Goal: Information Seeking & Learning: Learn about a topic

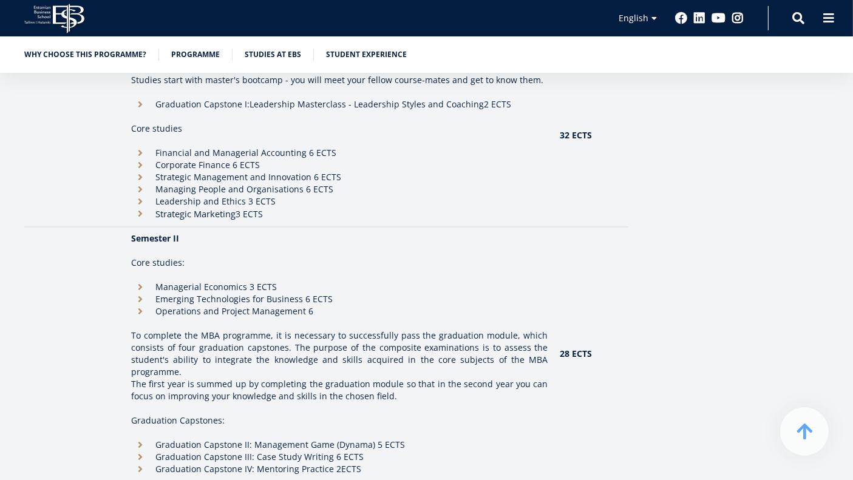
scroll to position [1080, 0]
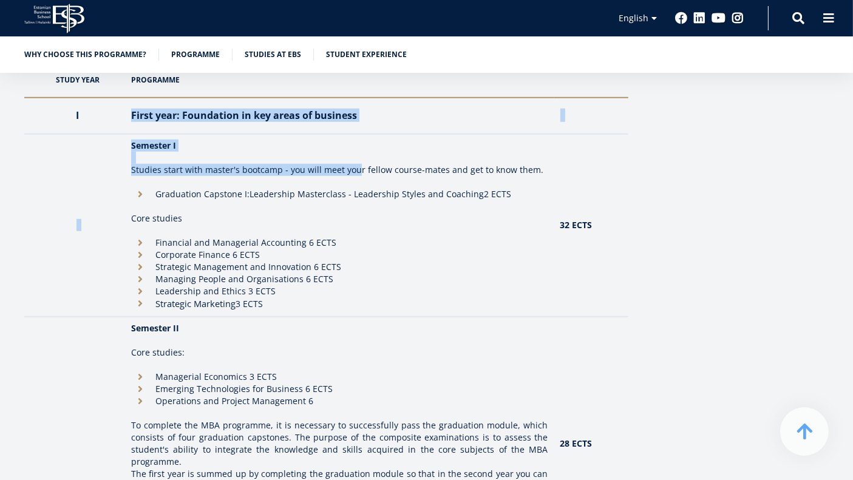
drag, startPoint x: 223, startPoint y: 106, endPoint x: 356, endPoint y: 174, distance: 149.1
click at [356, 174] on tbody "I First year: Foundation in key areas of business Semester I Studies start with…" at bounding box center [326, 408] width 604 height 620
click at [356, 174] on p "Studies start with master's bootcamp - you will meet your fellow course-mates a…" at bounding box center [339, 170] width 417 height 12
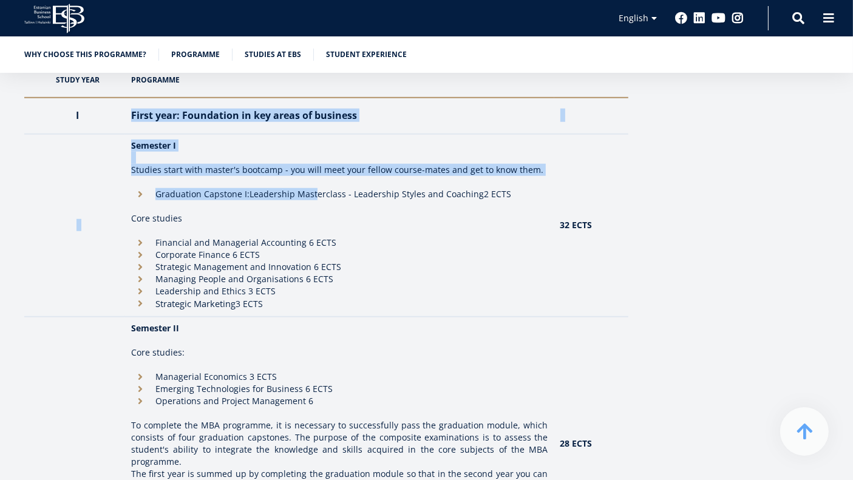
drag, startPoint x: 135, startPoint y: 113, endPoint x: 318, endPoint y: 179, distance: 194.5
click at [318, 179] on tbody "I First year: Foundation in key areas of business Semester I Studies start with…" at bounding box center [326, 408] width 604 height 620
click at [318, 179] on td "Semester I Studies start with master's bootcamp - you will meet your fellow cou…" at bounding box center [339, 225] width 429 height 183
drag, startPoint x: 130, startPoint y: 104, endPoint x: 495, endPoint y: 195, distance: 376.1
click at [495, 195] on tbody "I First year: Foundation in key areas of business Semester I Studies start with…" at bounding box center [326, 408] width 604 height 620
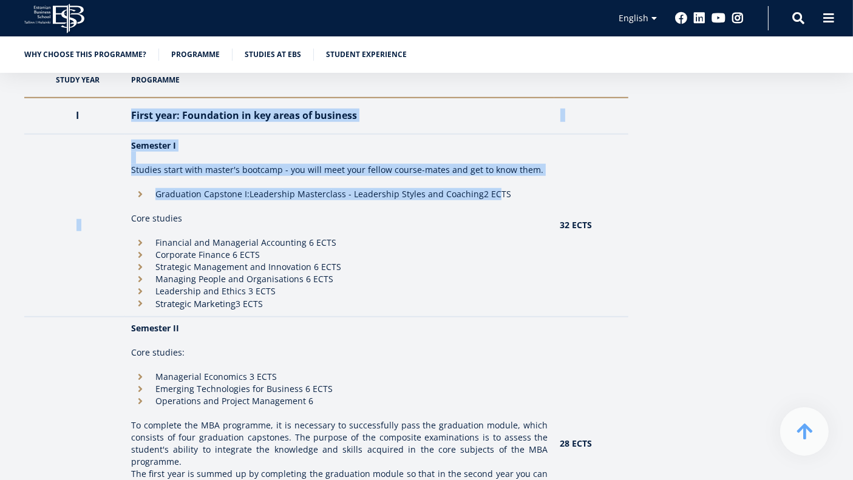
click at [495, 195] on li "Graduation Capstone I: Leadership Masterclass - Leadership Styles and Coaching …" at bounding box center [339, 194] width 417 height 12
drag, startPoint x: 125, startPoint y: 191, endPoint x: 511, endPoint y: 193, distance: 386.9
click at [511, 193] on tr "Semester I Studies start with master's bootcamp - you will meet your fellow cou…" at bounding box center [326, 225] width 604 height 183
click at [511, 193] on li "Graduation Capstone I: Leadership Masterclass - Leadership Styles and Coaching …" at bounding box center [339, 194] width 417 height 12
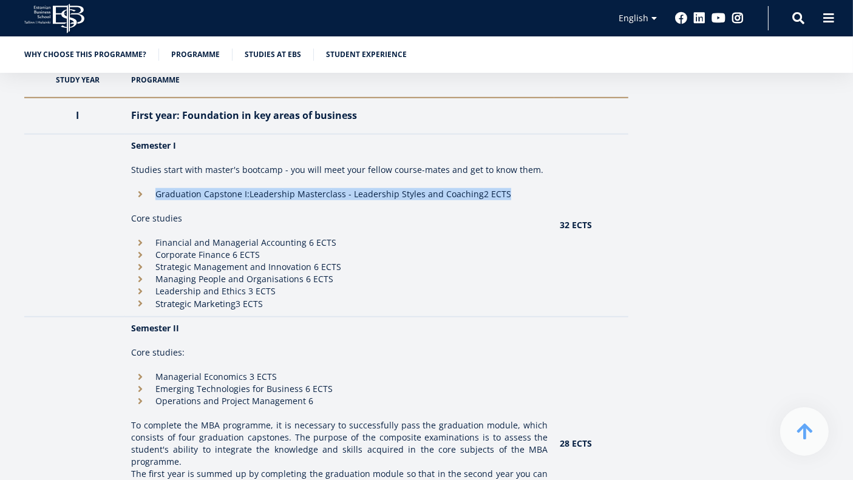
drag, startPoint x: 514, startPoint y: 194, endPoint x: 131, endPoint y: 191, distance: 383.9
click at [131, 191] on td "Semester I Studies start with master's bootcamp - you will meet your fellow cou…" at bounding box center [339, 225] width 429 height 183
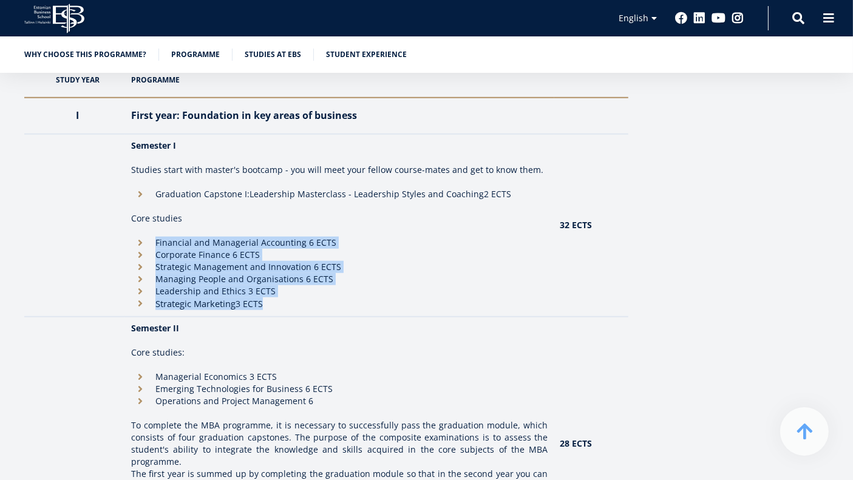
drag, startPoint x: 129, startPoint y: 241, endPoint x: 326, endPoint y: 301, distance: 205.8
click at [326, 301] on td "Semester I Studies start with master's bootcamp - you will meet your fellow cou…" at bounding box center [339, 225] width 429 height 183
click at [326, 301] on li "Strategic Marketing 3 ECTS" at bounding box center [339, 304] width 417 height 13
drag, startPoint x: 284, startPoint y: 301, endPoint x: 152, endPoint y: 238, distance: 146.2
click at [152, 238] on ul "Financial and Managerial Accounting 6 ECTS Corporate Finance 6 ECTS Strategic M…" at bounding box center [339, 273] width 417 height 73
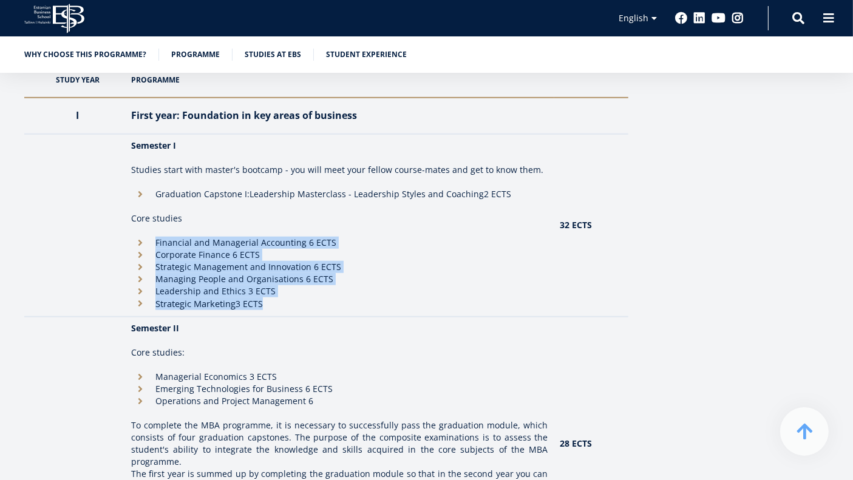
click at [152, 238] on li "Financial and Managerial Accounting 6 ECTS" at bounding box center [339, 243] width 417 height 12
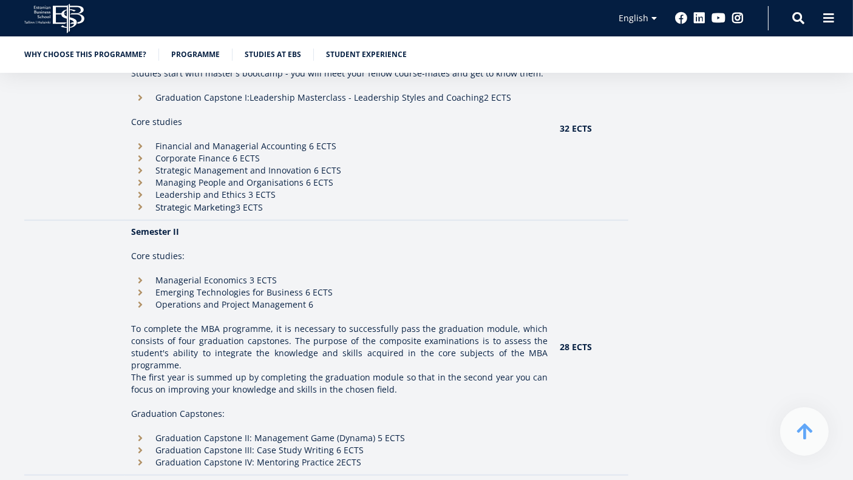
scroll to position [1260, 0]
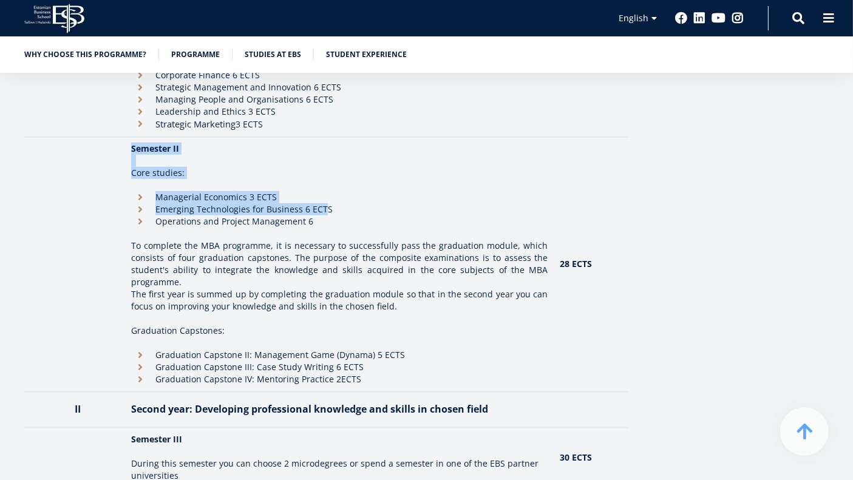
drag, startPoint x: 125, startPoint y: 162, endPoint x: 322, endPoint y: 210, distance: 203.2
click at [322, 210] on tr "Semester II Core studies: Managerial Economics 3 ECTS Emerging Technologies for…" at bounding box center [326, 264] width 604 height 255
click at [322, 210] on li "Emerging Technologies for Business 6 ECTS" at bounding box center [339, 209] width 417 height 12
drag, startPoint x: 333, startPoint y: 221, endPoint x: 163, endPoint y: 196, distance: 171.9
click at [163, 196] on ul "Managerial Economics 3 ECTS Emerging Technologies for Business 6 ECTS Operation…" at bounding box center [339, 209] width 417 height 36
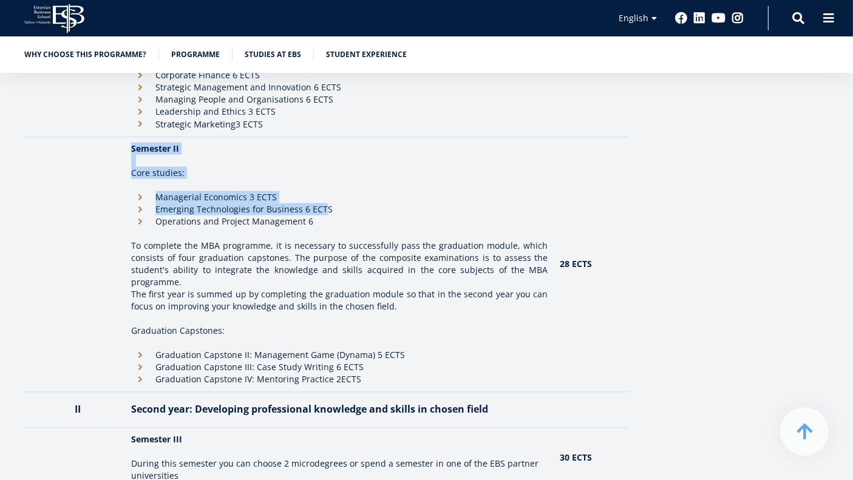
click at [163, 196] on li "Managerial Economics 3 ECTS" at bounding box center [339, 197] width 417 height 12
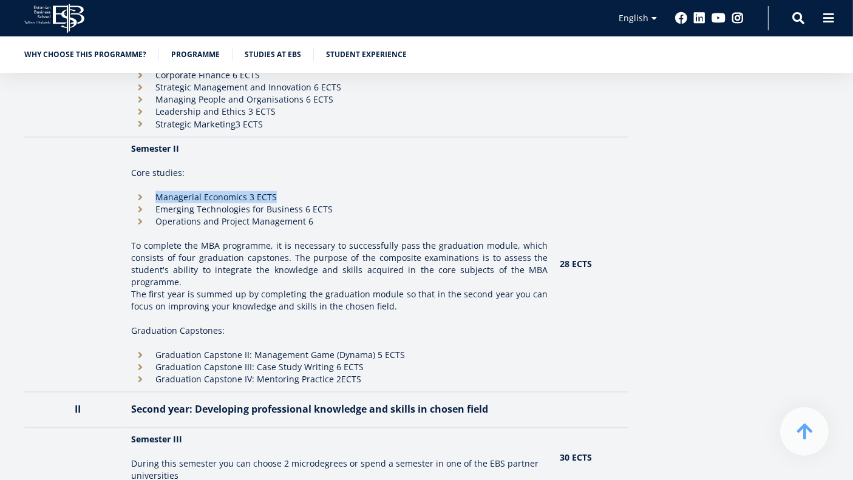
drag, startPoint x: 152, startPoint y: 198, endPoint x: 284, endPoint y: 196, distance: 131.8
click at [284, 196] on li "Managerial Economics 3 ECTS" at bounding box center [339, 197] width 417 height 12
drag, startPoint x: 349, startPoint y: 207, endPoint x: 158, endPoint y: 207, distance: 191.3
click at [158, 207] on li "Emerging Technologies for Business 6 ECTS" at bounding box center [339, 209] width 417 height 12
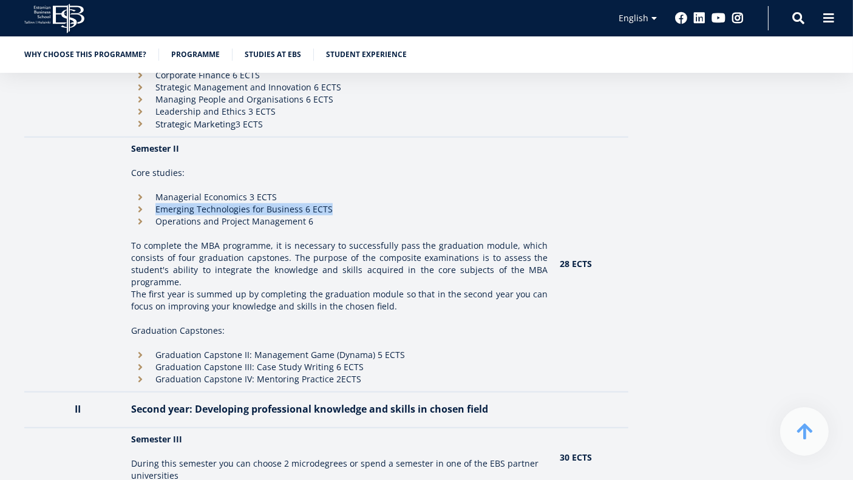
click at [158, 207] on li "Emerging Technologies for Business 6 ECTS" at bounding box center [339, 209] width 417 height 12
drag, startPoint x: 214, startPoint y: 209, endPoint x: 326, endPoint y: 209, distance: 112.4
click at [326, 209] on li "Emerging Technologies for Business 6 ECTS" at bounding box center [339, 209] width 417 height 12
drag, startPoint x: 332, startPoint y: 208, endPoint x: 142, endPoint y: 206, distance: 189.5
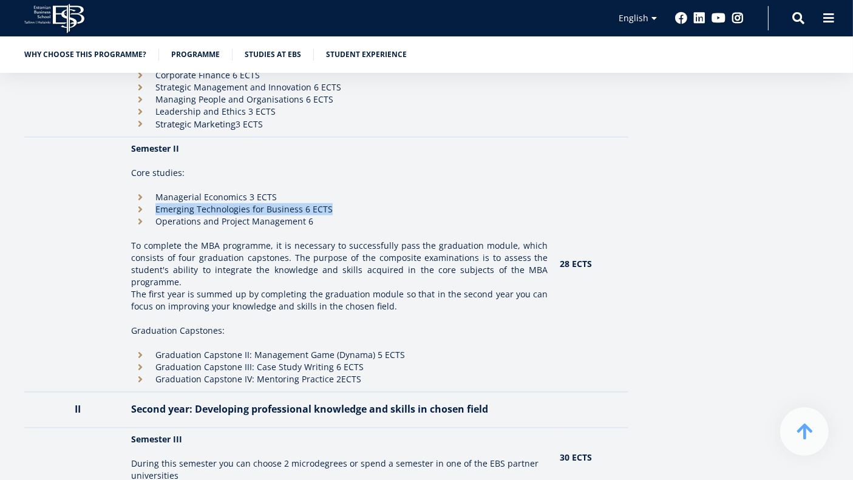
click at [142, 206] on li "Emerging Technologies for Business 6 ECTS" at bounding box center [339, 209] width 417 height 12
drag, startPoint x: 143, startPoint y: 207, endPoint x: 155, endPoint y: 214, distance: 13.7
click at [143, 207] on li "Emerging Technologies for Business 6 ECTS" at bounding box center [339, 209] width 417 height 12
click at [155, 219] on li "Operations and Project Management 6" at bounding box center [339, 222] width 417 height 12
drag, startPoint x: 156, startPoint y: 222, endPoint x: 352, endPoint y: 218, distance: 196.2
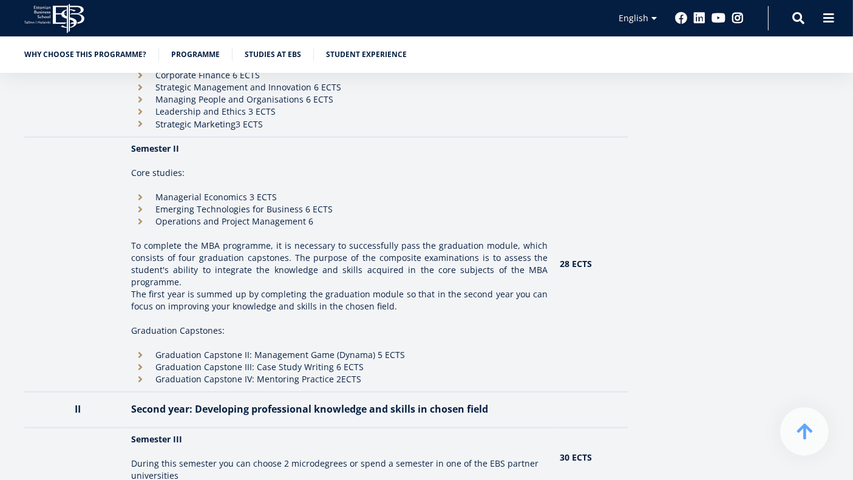
click at [352, 218] on li "Operations and Project Management 6" at bounding box center [339, 222] width 417 height 12
drag, startPoint x: 328, startPoint y: 220, endPoint x: 145, endPoint y: 221, distance: 183.4
click at [145, 221] on li "Operations and Project Management 6" at bounding box center [339, 222] width 417 height 12
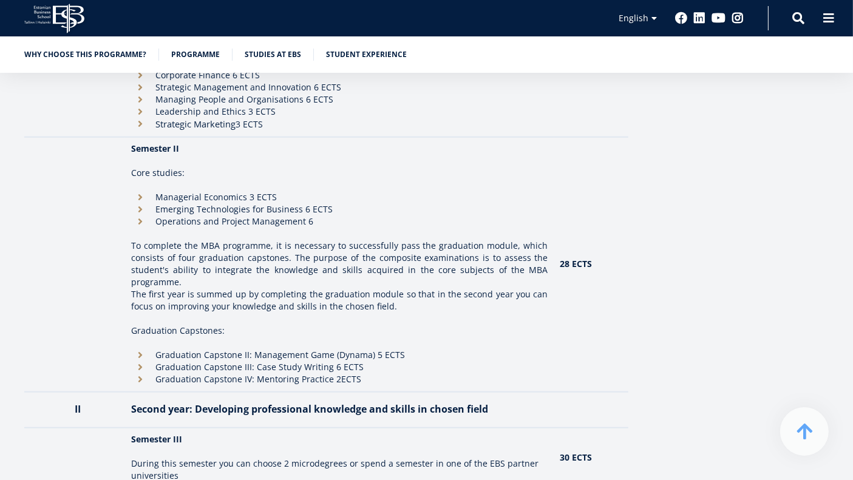
drag, startPoint x: 158, startPoint y: 219, endPoint x: 347, endPoint y: 219, distance: 188.9
click at [347, 219] on li "Operations and Project Management 6" at bounding box center [339, 222] width 417 height 12
drag, startPoint x: 215, startPoint y: 221, endPoint x: 149, endPoint y: 221, distance: 65.6
click at [149, 221] on li "Operations and Project Management 6" at bounding box center [339, 222] width 417 height 12
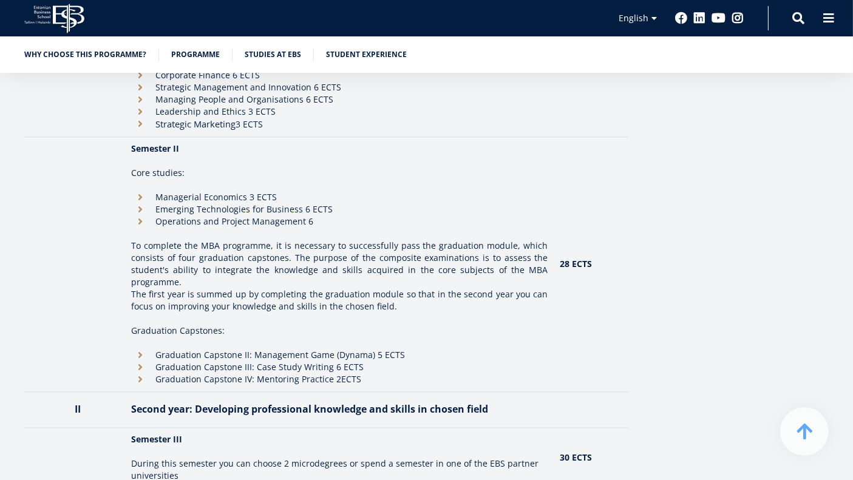
click at [149, 221] on li "Operations and Project Management 6" at bounding box center [339, 222] width 417 height 12
drag, startPoint x: 166, startPoint y: 218, endPoint x: 324, endPoint y: 218, distance: 158.5
click at [324, 218] on li "Operations and Project Management 6" at bounding box center [339, 222] width 417 height 12
drag, startPoint x: 298, startPoint y: 219, endPoint x: 126, endPoint y: 219, distance: 171.9
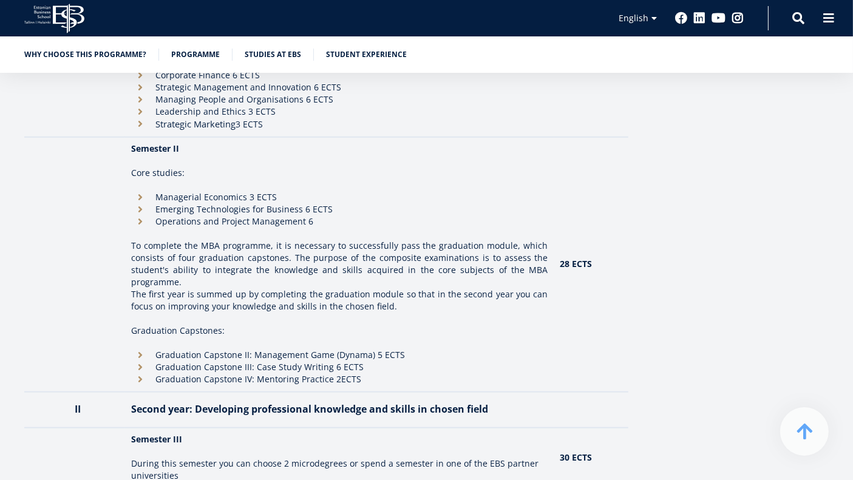
click at [126, 219] on tr "Semester II Core studies: Managerial Economics 3 ECTS Emerging Technologies for…" at bounding box center [326, 264] width 604 height 255
click at [158, 219] on li "Operations and Project Management 6" at bounding box center [339, 222] width 417 height 12
drag, startPoint x: 314, startPoint y: 219, endPoint x: 140, endPoint y: 221, distance: 173.7
click at [140, 221] on li "Operations and Project Management 6" at bounding box center [339, 222] width 417 height 12
click at [143, 221] on li "Operations and Project Management 6" at bounding box center [339, 222] width 417 height 12
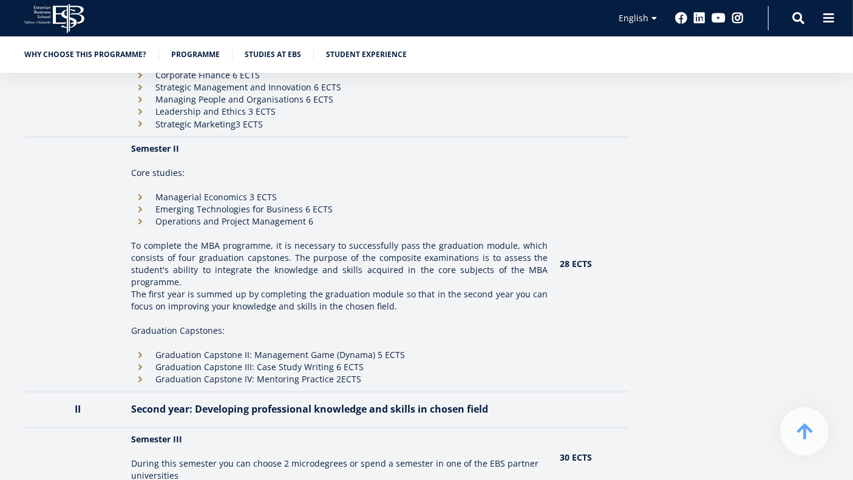
drag, startPoint x: 330, startPoint y: 219, endPoint x: 153, endPoint y: 221, distance: 176.8
click at [153, 221] on li "Operations and Project Management 6" at bounding box center [339, 222] width 417 height 12
drag, startPoint x: 311, startPoint y: 220, endPoint x: 136, endPoint y: 221, distance: 174.9
click at [136, 221] on li "Operations and Project Management 6" at bounding box center [339, 222] width 417 height 12
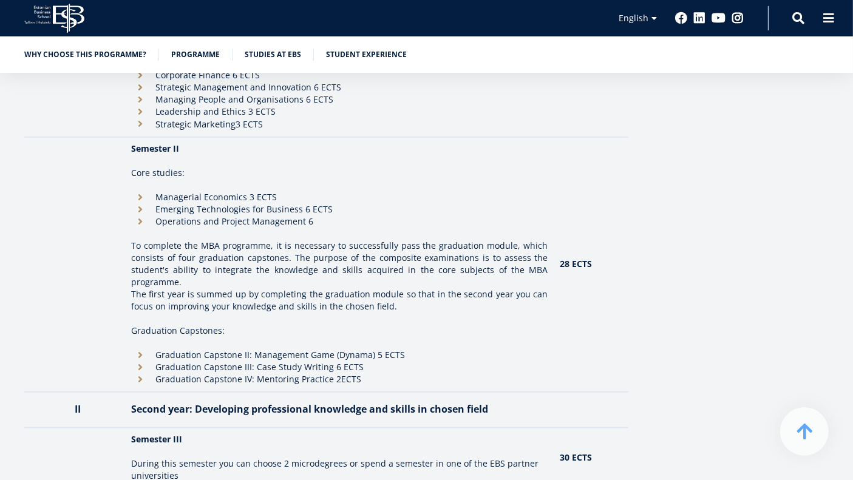
click at [169, 220] on li "Operations and Project Management 6" at bounding box center [339, 222] width 417 height 12
drag, startPoint x: 286, startPoint y: 222, endPoint x: 151, endPoint y: 222, distance: 134.9
click at [151, 222] on li "Operations and Project Management 6" at bounding box center [339, 222] width 417 height 12
drag, startPoint x: 322, startPoint y: 219, endPoint x: 135, endPoint y: 220, distance: 187.1
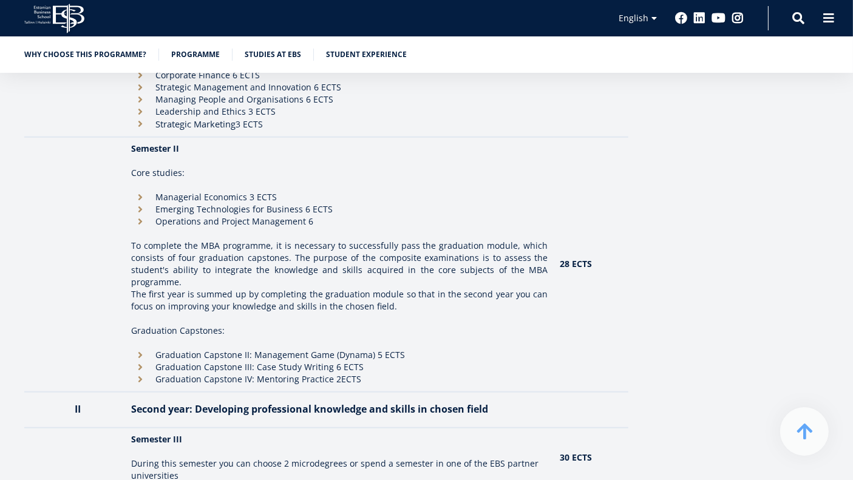
click at [135, 220] on li "Operations and Project Management 6" at bounding box center [339, 222] width 417 height 12
drag, startPoint x: 305, startPoint y: 219, endPoint x: 132, endPoint y: 219, distance: 173.1
click at [132, 219] on td "Semester II Core studies: Managerial Economics 3 ECTS Emerging Technologies for…" at bounding box center [339, 264] width 429 height 255
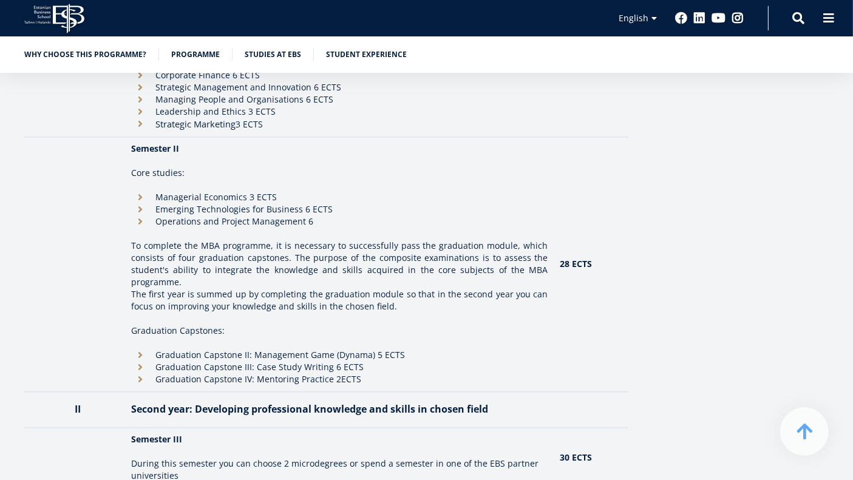
drag, startPoint x: 344, startPoint y: 219, endPoint x: 132, endPoint y: 221, distance: 211.4
click at [132, 221] on td "Semester II Core studies: Managerial Economics 3 ECTS Emerging Technologies for…" at bounding box center [339, 264] width 429 height 255
click at [236, 221] on li "Operations and Project Management 6" at bounding box center [339, 222] width 417 height 12
click at [178, 221] on li "Operations and Project Management 6" at bounding box center [339, 222] width 417 height 12
click at [303, 219] on li "Operations and Project Management 6" at bounding box center [339, 222] width 417 height 12
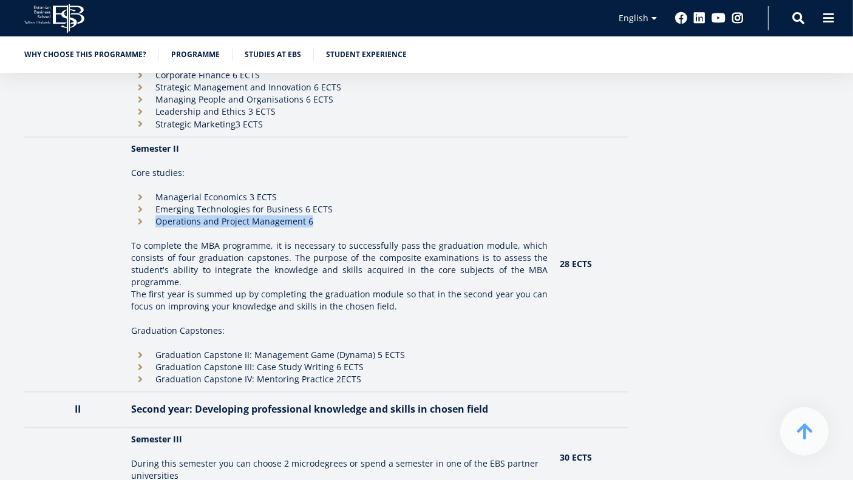
drag, startPoint x: 310, startPoint y: 219, endPoint x: 154, endPoint y: 221, distance: 156.7
click at [154, 221] on li "Operations and Project Management 6" at bounding box center [339, 222] width 417 height 12
drag, startPoint x: 156, startPoint y: 219, endPoint x: 346, endPoint y: 218, distance: 190.1
click at [346, 218] on li "Operations and Project Management 6" at bounding box center [339, 222] width 417 height 12
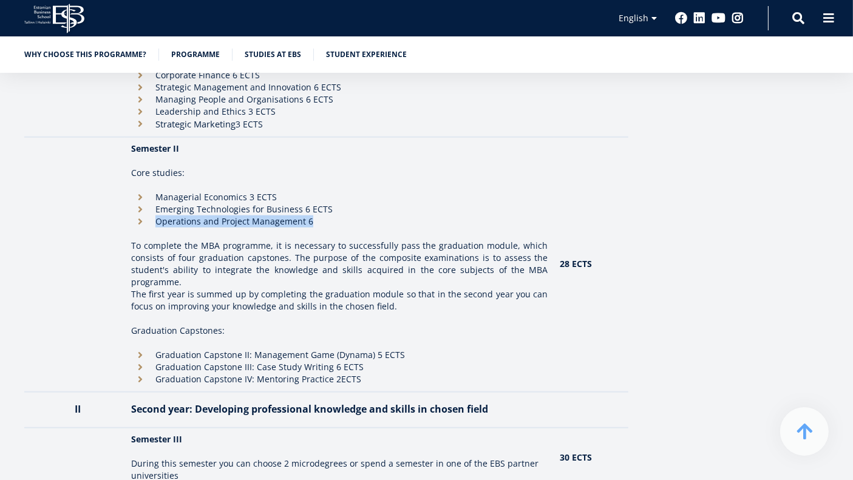
click at [346, 218] on li "Operations and Project Management 6" at bounding box center [339, 222] width 417 height 12
drag, startPoint x: 219, startPoint y: 220, endPoint x: 155, endPoint y: 220, distance: 64.4
click at [155, 220] on li "Operations and Project Management 6" at bounding box center [339, 222] width 417 height 12
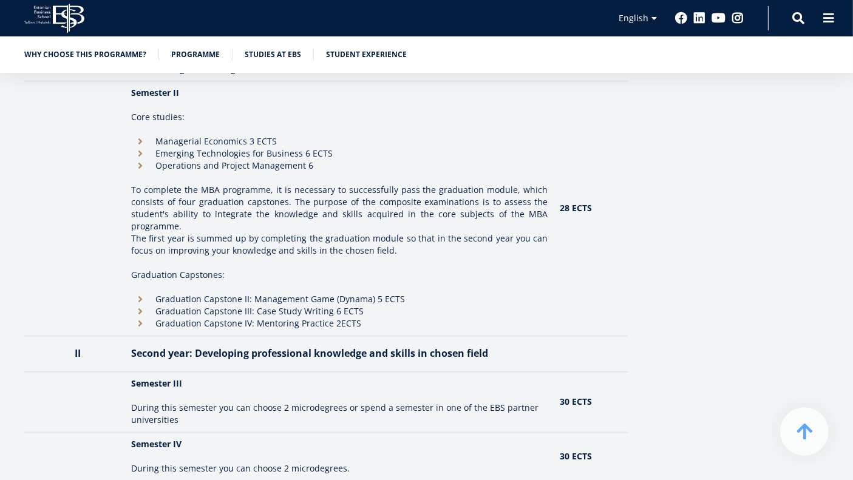
scroll to position [1350, 0]
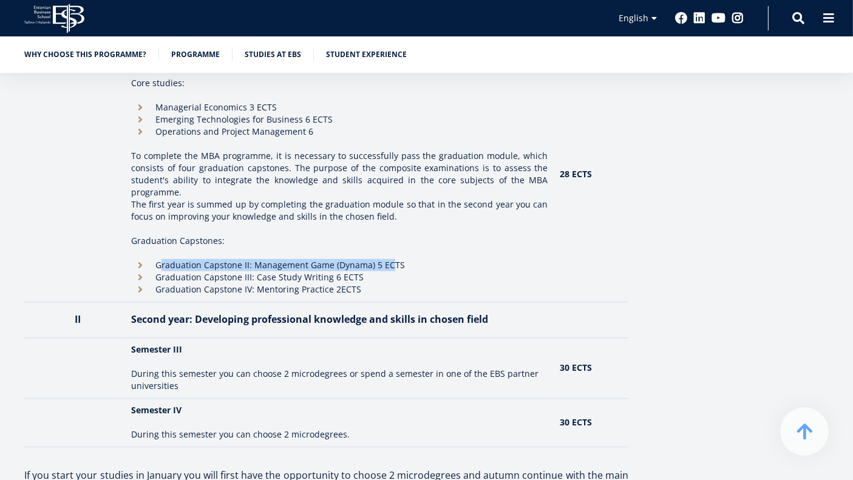
drag
click at [390, 260] on li "Graduation Capstone II: Management Game (Dynama) 5 ECTS" at bounding box center [339, 265] width 417 height 12
click at [145, 264] on li "Graduation Capstone II: Management Game (Dynama) 5 ECTS" at bounding box center [339, 265] width 417 height 12
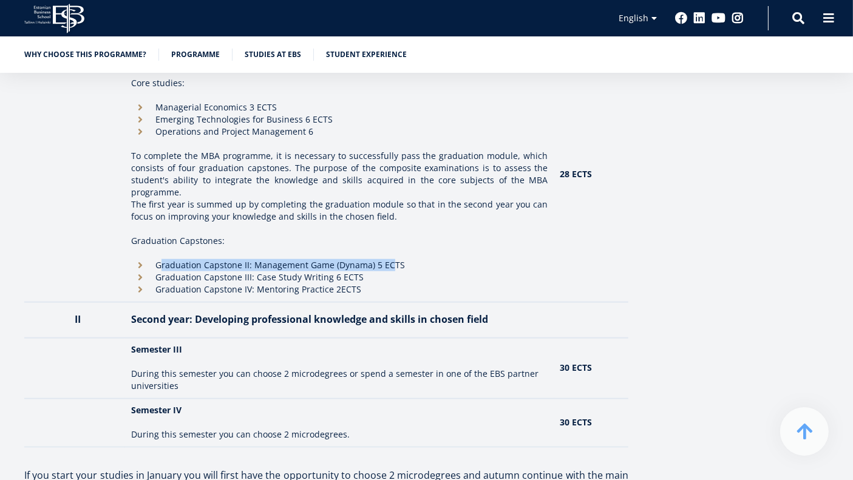
click at [142, 265] on li "Graduation Capstone II: Management Game (Dynama) 5 ECTS" at bounding box center [339, 265] width 417 height 12
click at [156, 262] on li "Graduation Capstone II: Management Game (Dynama) 5 ECTS" at bounding box center [339, 265] width 417 height 12
click at [165, 265] on li "Graduation Capstone II: Management Game (Dynama) 5 ECTS" at bounding box center [339, 265] width 417 height 12
click at [166, 264] on li "Graduation Capstone II: Management Game (Dynama) 5 ECTS" at bounding box center [339, 265] width 417 height 12
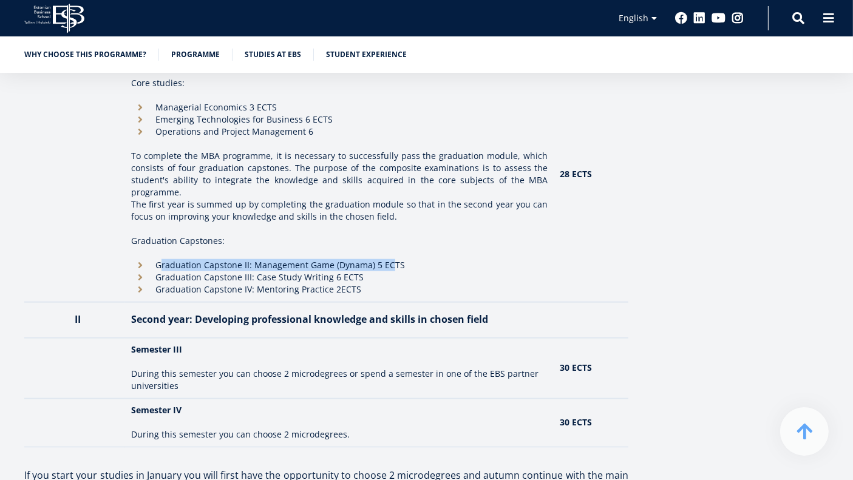
click at [166, 264] on li "Graduation Capstone II: Management Game (Dynama) 5 ECTS" at bounding box center [339, 265] width 417 height 12
click at [135, 272] on li "Graduation Capstone III: Case Study Writing 6 ECTS" at bounding box center [339, 278] width 417 height 12
click at [380, 274] on li "Graduation Capstone III: Case Study Writing 6 ECTS" at bounding box center [339, 278] width 417 height 12
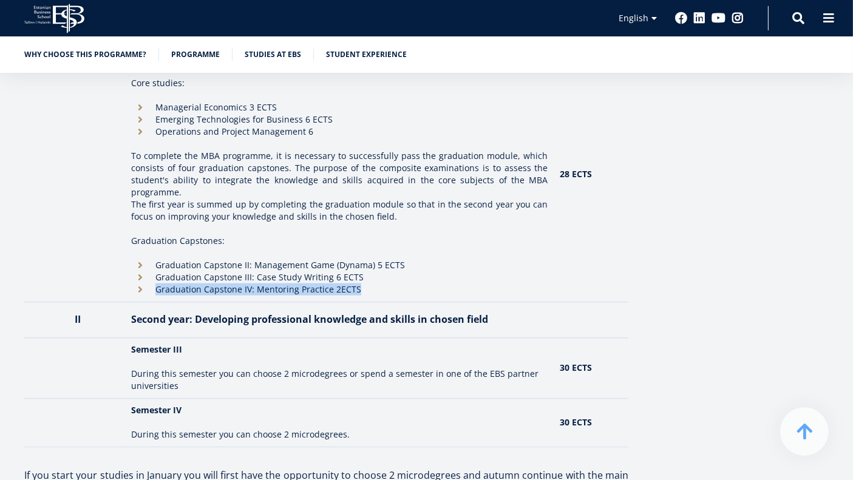
click at [156, 289] on li "Graduation Capstone IV: Mentoring Practice 2ECTS" at bounding box center [339, 290] width 417 height 12
click at [166, 289] on li "Graduation Capstone IV: Mentoring Practice 2ECTS" at bounding box center [339, 290] width 417 height 12
click at [173, 287] on li "Graduation Capstone IV: Mentoring Practice 2ECTS" at bounding box center [339, 290] width 417 height 12
click at [387, 289] on li "Graduation Capstone IV: Mentoring Practice 2ECTS" at bounding box center [339, 290] width 417 height 12
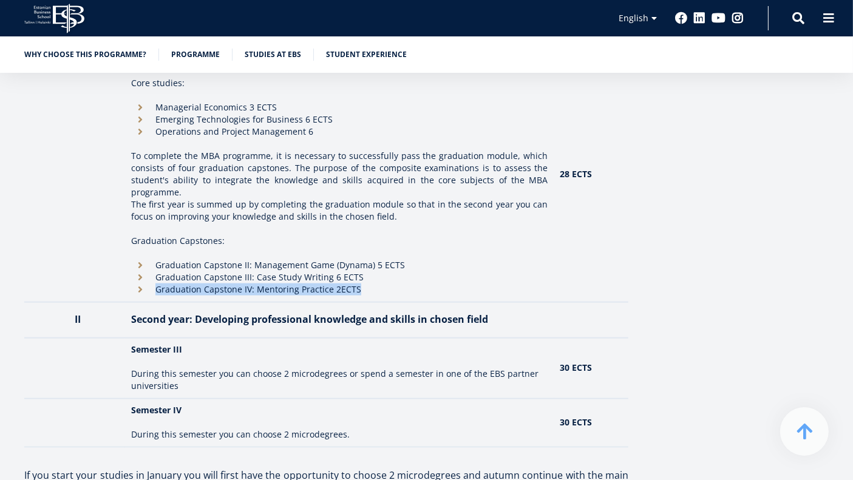
click at [387, 289] on li "Graduation Capstone IV: Mentoring Practice 2ECTS" at bounding box center [339, 290] width 417 height 12
click at [136, 287] on li "Graduation Capstone IV: Mentoring Practice 2ECTS" at bounding box center [339, 290] width 417 height 12
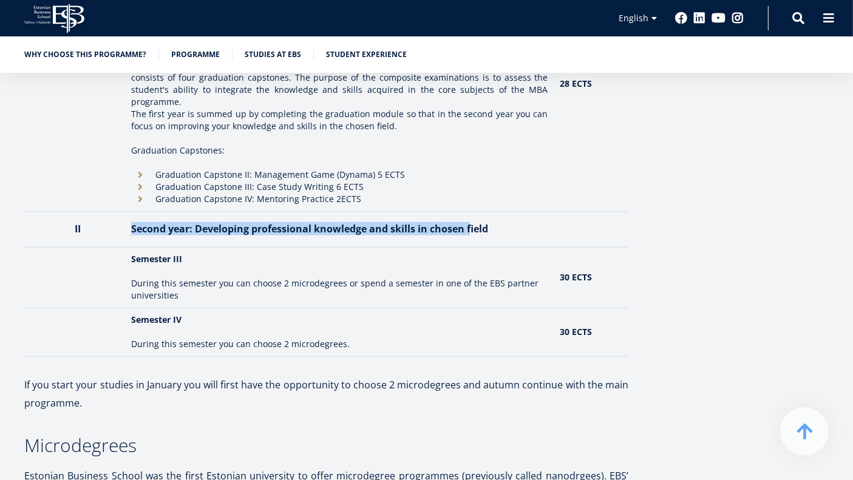
click at [474, 226] on th "Second year: Developing professional knowledge and skills in chosen field" at bounding box center [339, 230] width 429 height 36
click at [144, 234] on th "Second year: Developing professional knowledge and skills in chosen field" at bounding box center [339, 230] width 429 height 36
click at [482, 226] on th "Second year: Developing professional knowledge and skills in chosen field" at bounding box center [339, 230] width 429 height 36
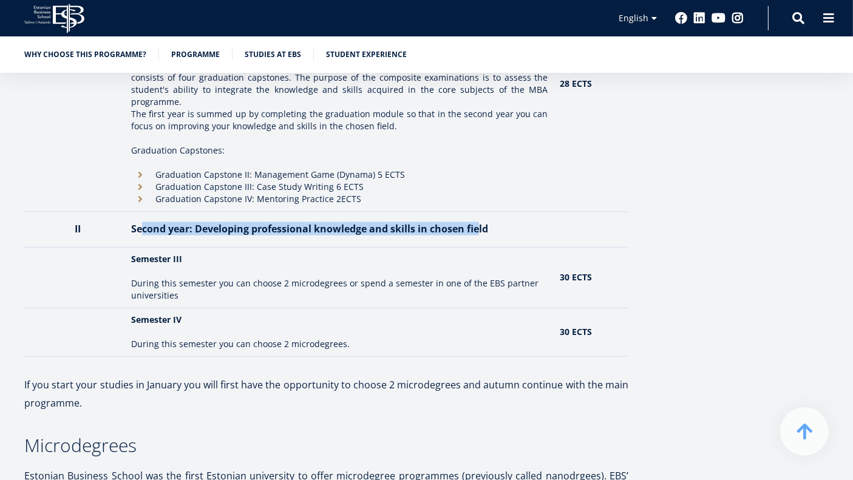
click at [482, 226] on th "Second year: Developing professional knowledge and skills in chosen field" at bounding box center [339, 230] width 429 height 36
click at [144, 231] on th "Second year: Developing professional knowledge and skills in chosen field" at bounding box center [339, 230] width 429 height 36
click at [462, 231] on th "Second year: Developing professional knowledge and skills in chosen field" at bounding box center [339, 230] width 429 height 36
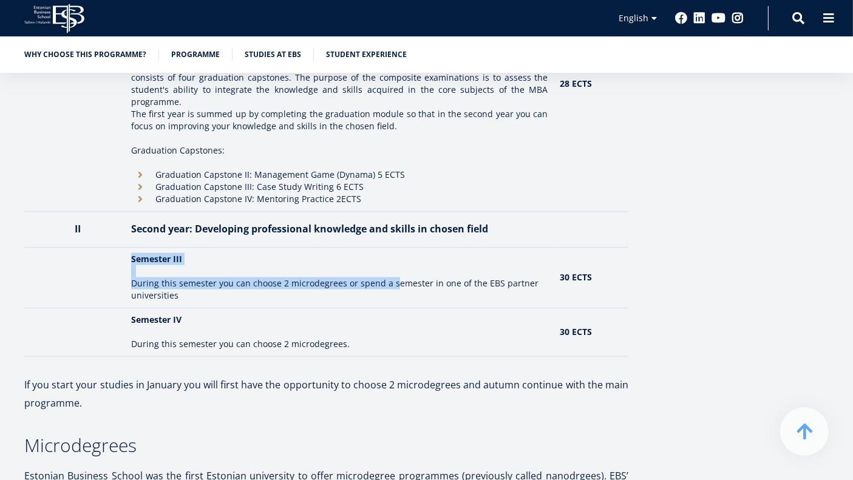
click at [397, 280] on tr "Semester III During this semester you can choose 2 microdegrees or spend a seme…" at bounding box center [326, 278] width 604 height 61
click at [397, 280] on p "During this semester you can choose 2 microdegrees or spend a semester in one o…" at bounding box center [339, 290] width 417 height 24
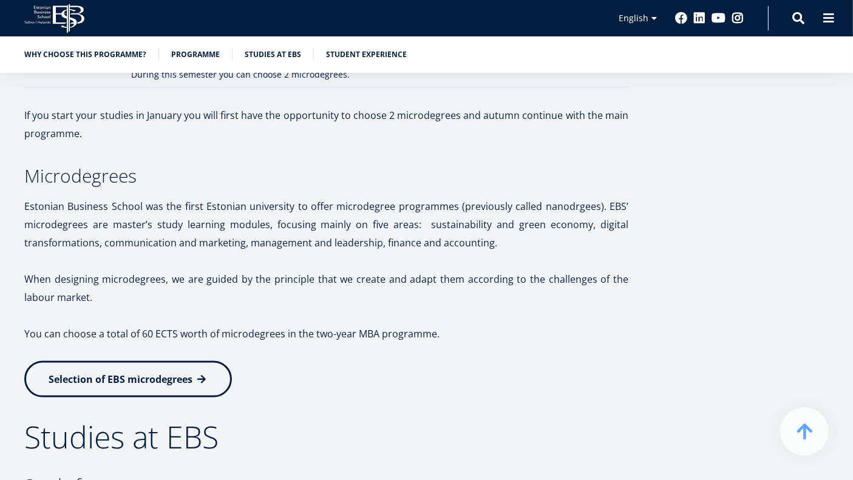
scroll to position [1890, 0]
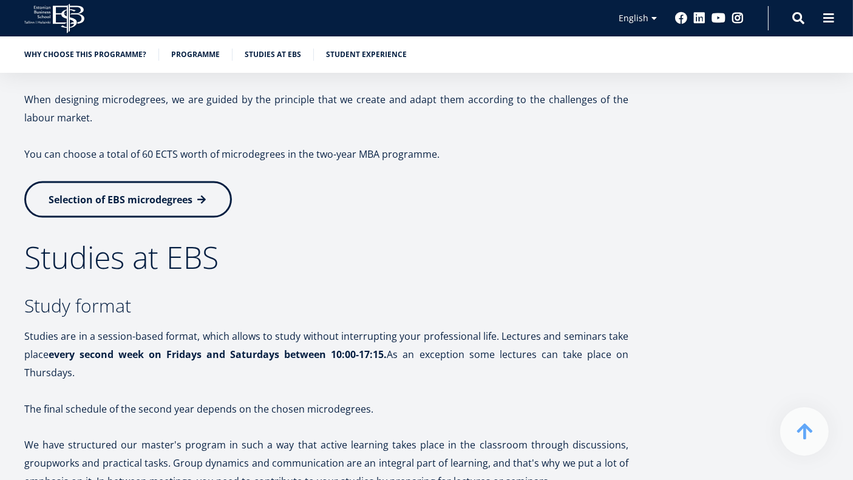
click at [327, 196] on p "Selection of EBS microdegrees" at bounding box center [326, 200] width 604 height 36
